Goal: Task Accomplishment & Management: Complete application form

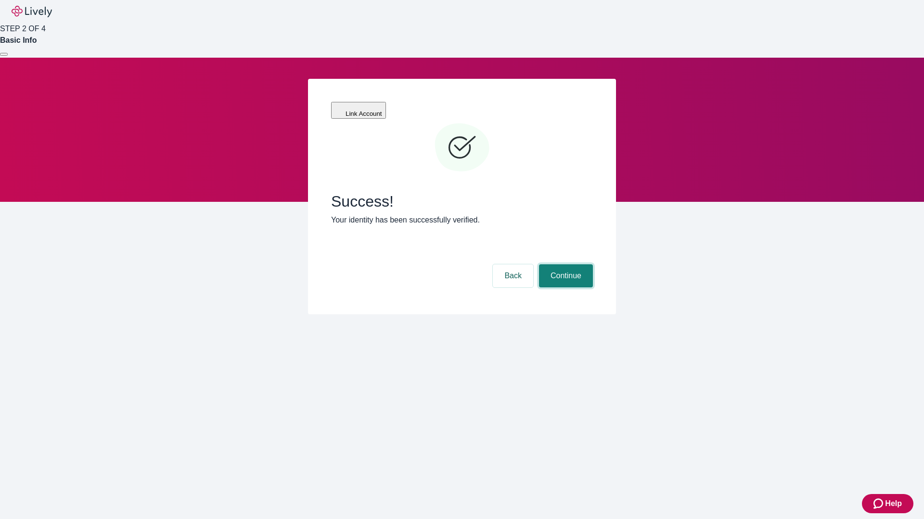
click at [564, 265] on button "Continue" at bounding box center [566, 276] width 54 height 23
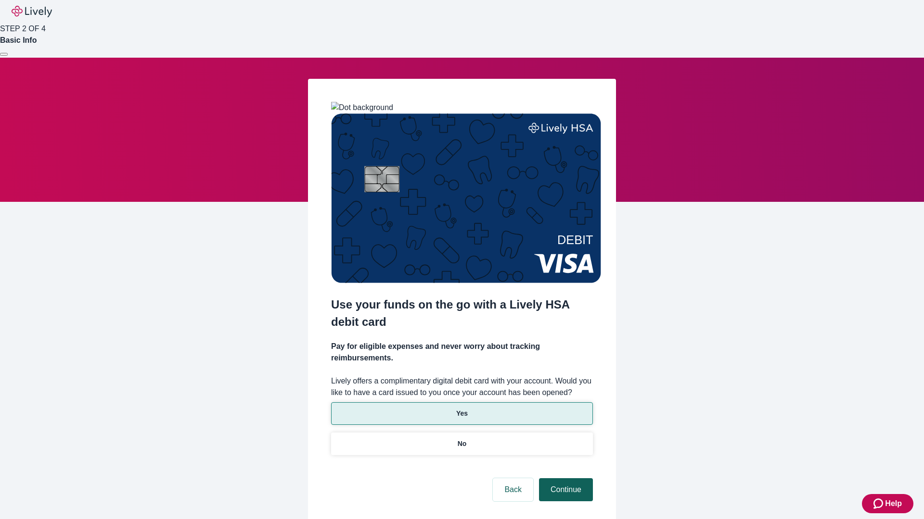
click at [461, 409] on p "Yes" at bounding box center [462, 414] width 12 height 10
click at [564, 479] on button "Continue" at bounding box center [566, 490] width 54 height 23
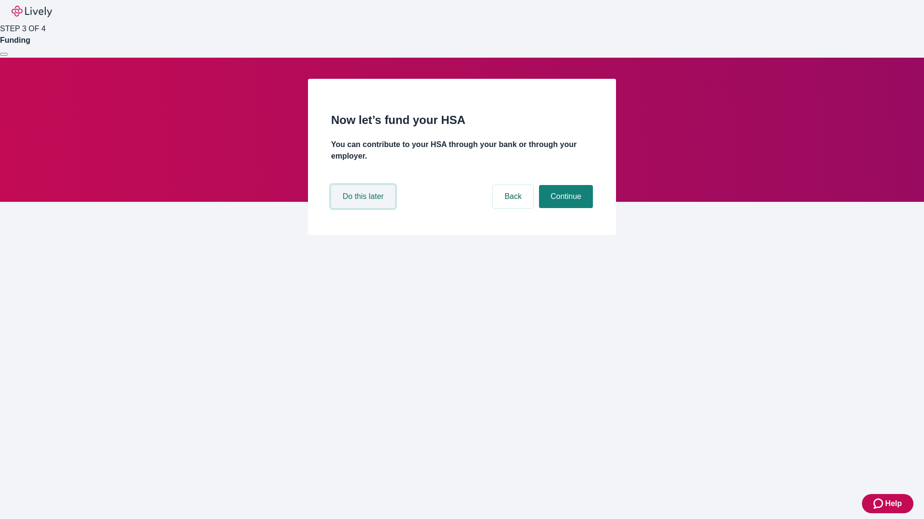
click at [364, 208] on button "Do this later" at bounding box center [363, 196] width 64 height 23
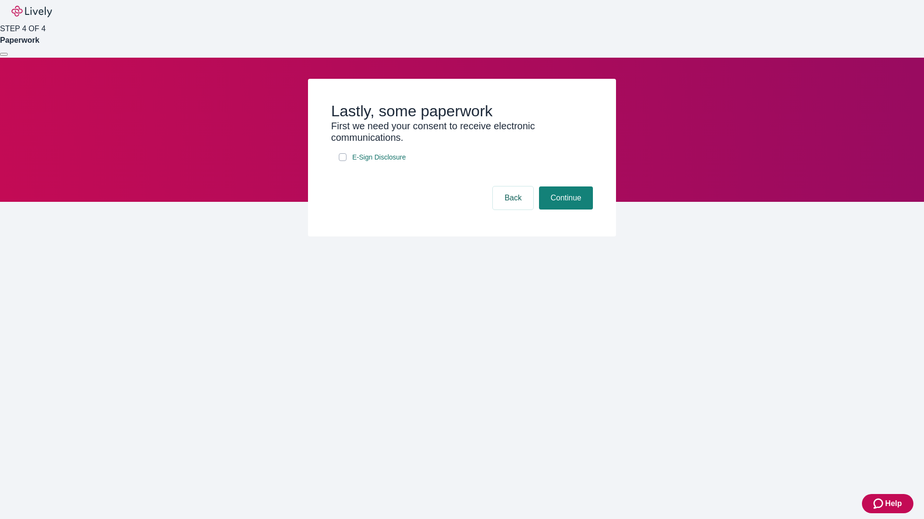
click at [342, 161] on input "E-Sign Disclosure" at bounding box center [343, 157] width 8 height 8
checkbox input "true"
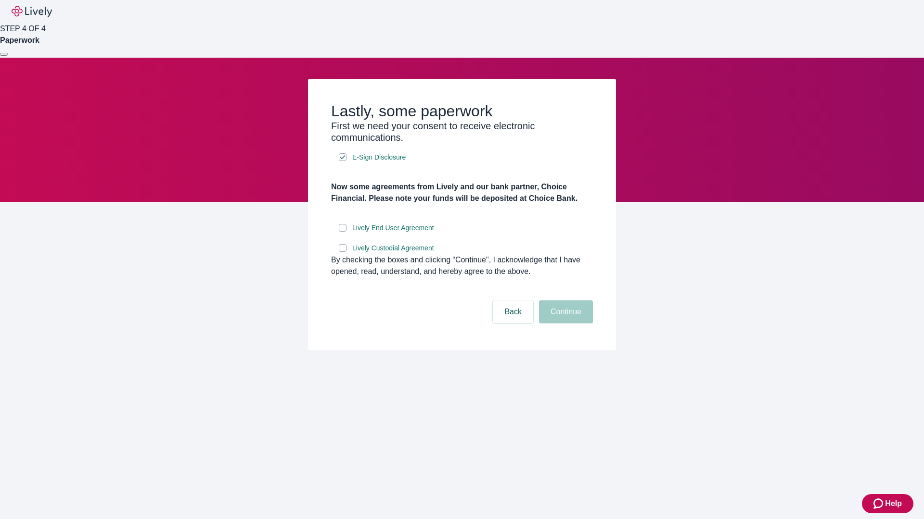
click at [342, 232] on input "Lively End User Agreement" at bounding box center [343, 228] width 8 height 8
checkbox input "true"
click at [342, 252] on input "Lively Custodial Agreement" at bounding box center [343, 248] width 8 height 8
checkbox input "true"
click at [564, 324] on button "Continue" at bounding box center [566, 312] width 54 height 23
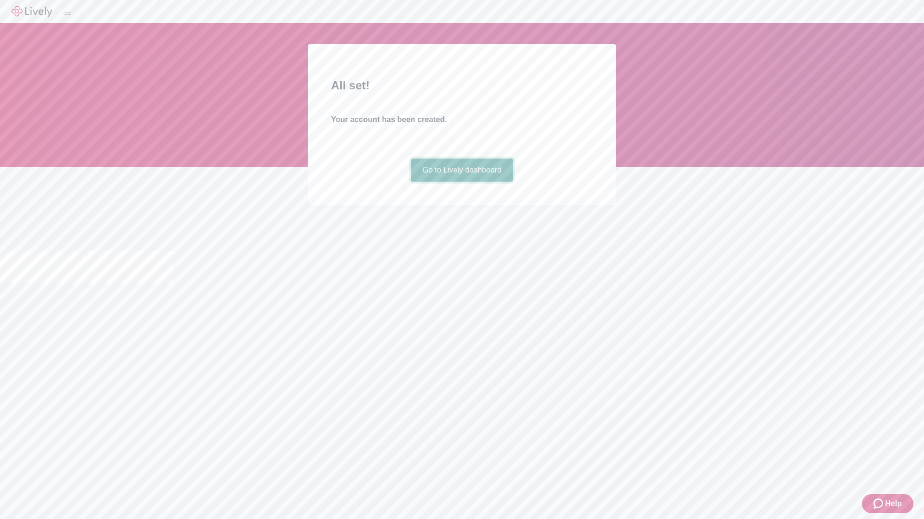
click at [461, 182] on link "Go to Lively dashboard" at bounding box center [462, 170] width 102 height 23
